Goal: Transaction & Acquisition: Purchase product/service

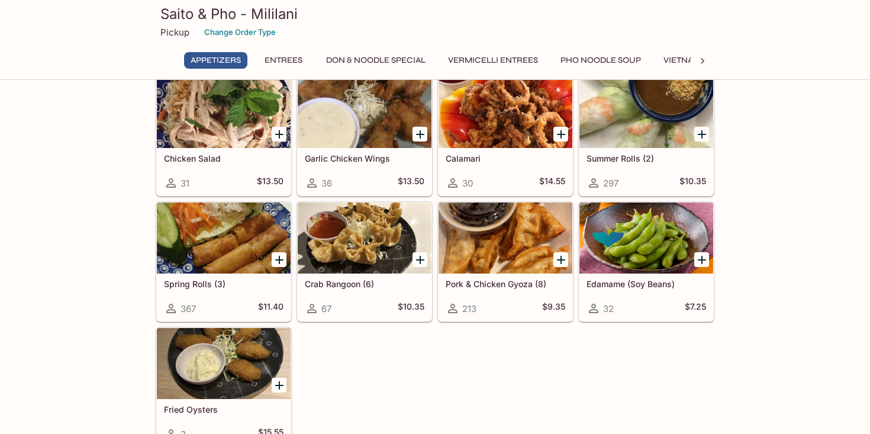
scroll to position [46, 0]
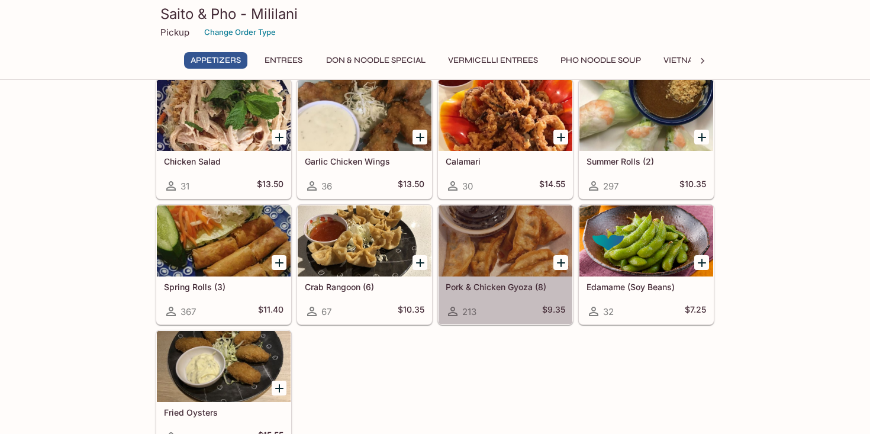
click at [482, 228] on div at bounding box center [506, 240] width 134 height 71
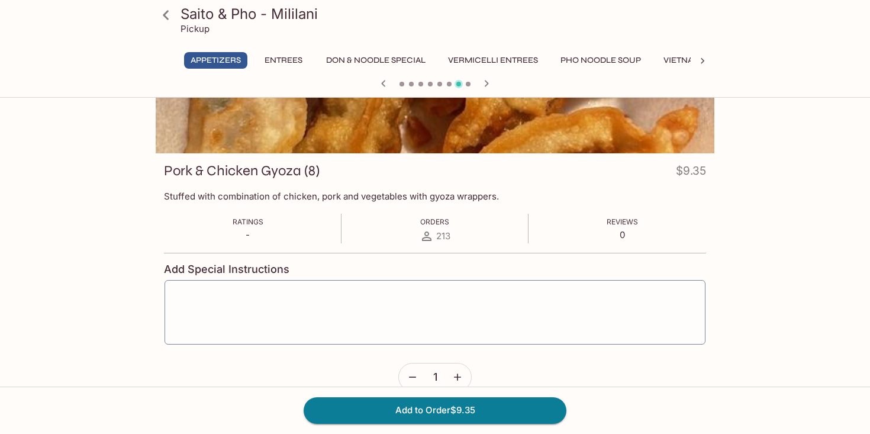
scroll to position [108, 0]
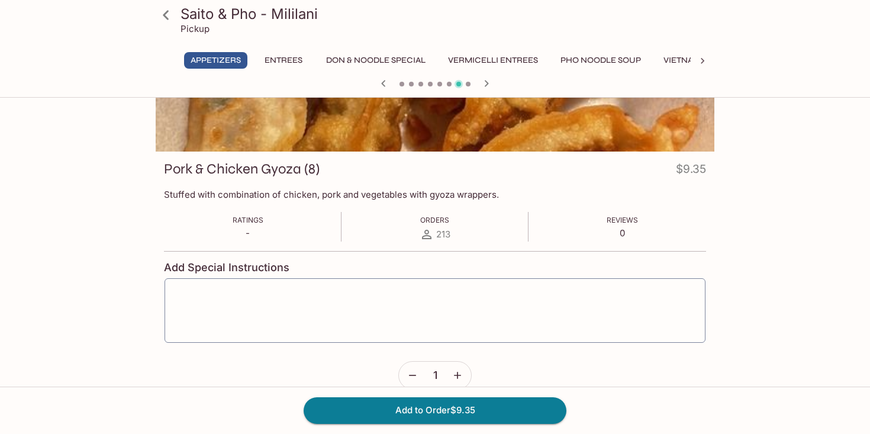
click at [452, 375] on icon "button" at bounding box center [458, 375] width 12 height 12
click at [426, 420] on button "Add to Order $37.40" at bounding box center [435, 410] width 263 height 26
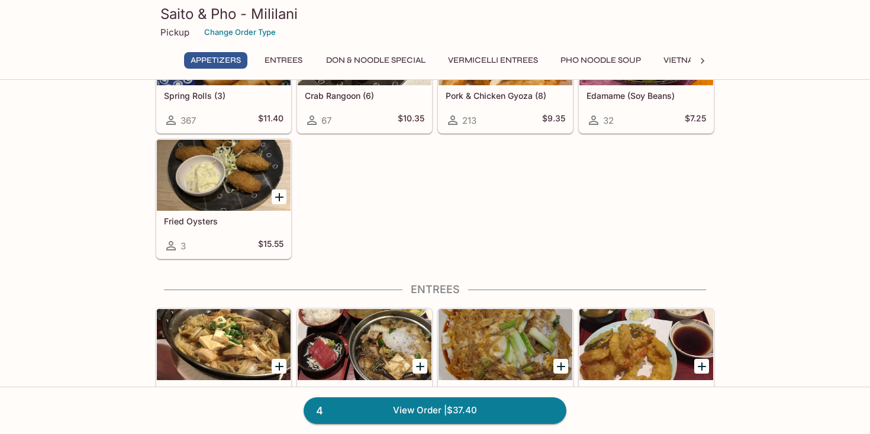
scroll to position [238, 0]
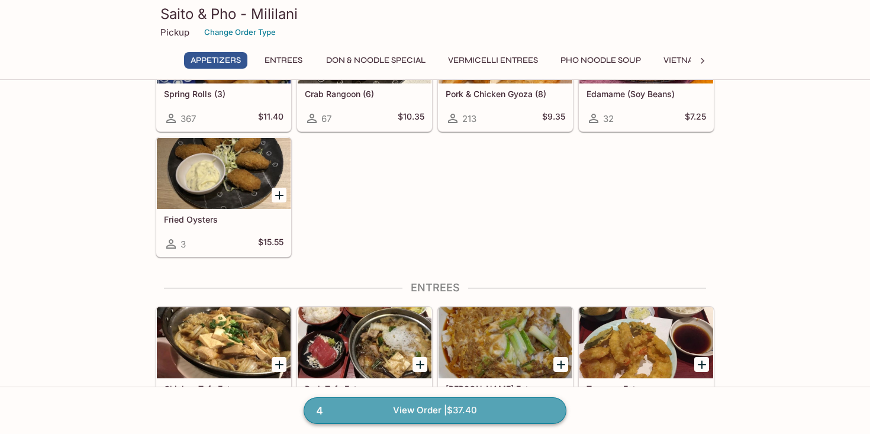
click at [456, 417] on link "4 View Order | $37.40" at bounding box center [435, 410] width 263 height 26
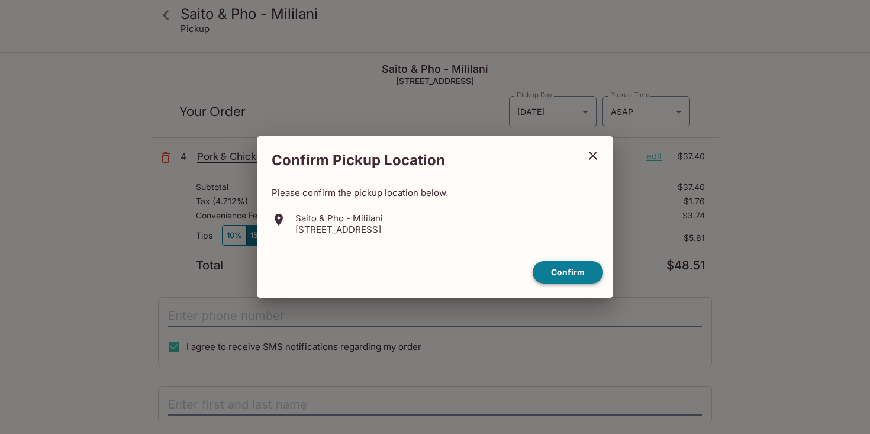
click at [555, 274] on button "Confirm" at bounding box center [568, 272] width 70 height 23
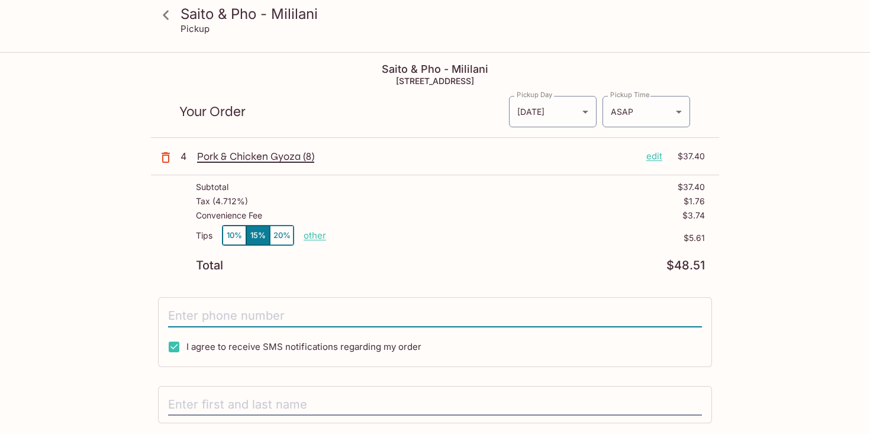
click at [344, 309] on input "tel" at bounding box center [435, 316] width 534 height 22
type input "[PHONE_NUMBER]"
click at [276, 408] on input "text" at bounding box center [435, 405] width 534 height 22
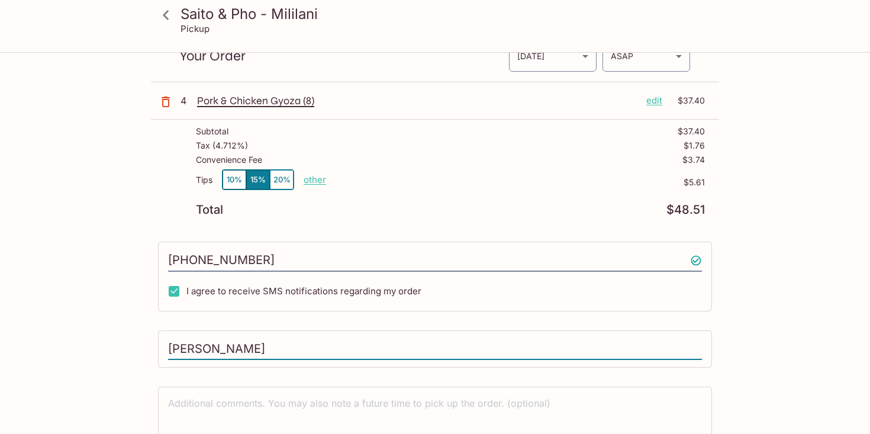
scroll to position [118, 0]
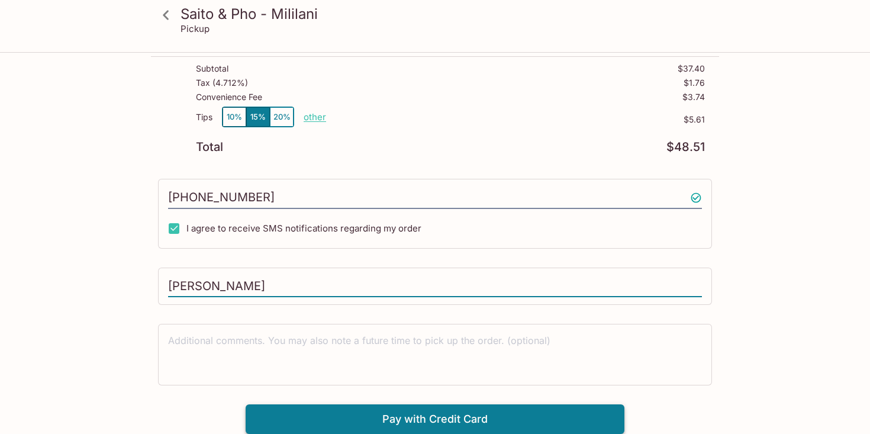
type input "[PERSON_NAME]"
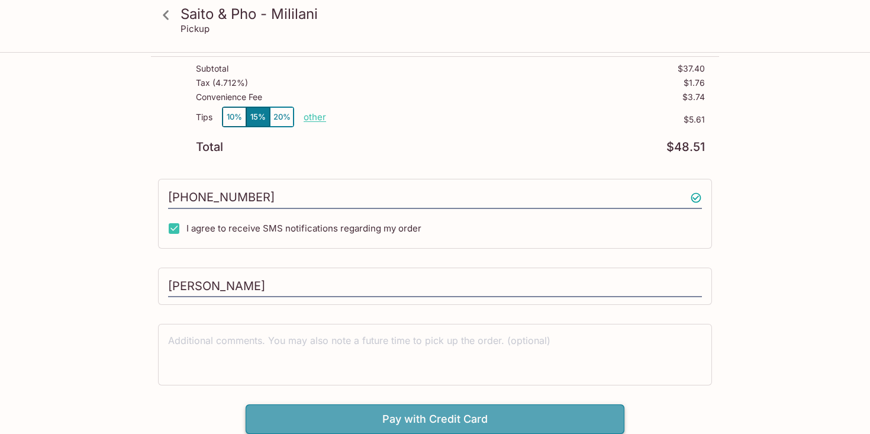
click at [293, 418] on button "Pay with Credit Card" at bounding box center [435, 419] width 379 height 30
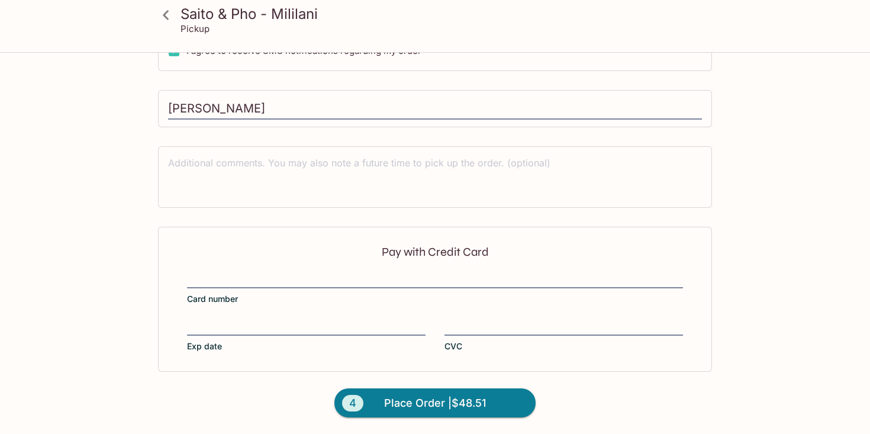
scroll to position [296, 0]
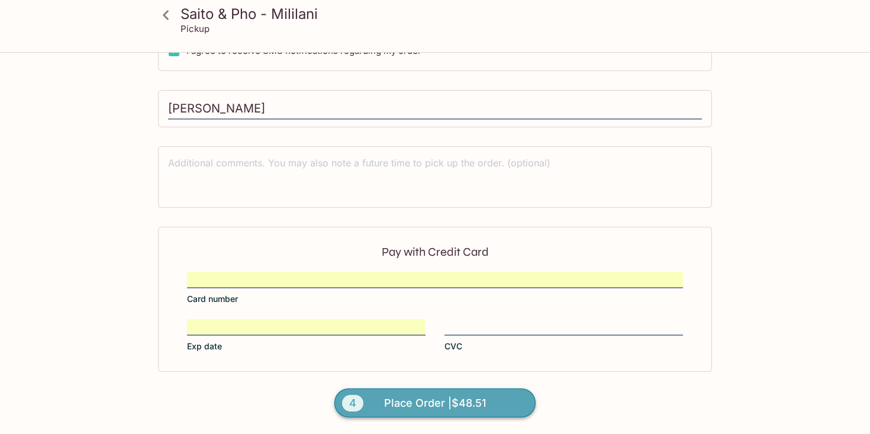
click at [420, 405] on span "Place Order | $48.51" at bounding box center [435, 403] width 102 height 19
